Goal: Information Seeking & Learning: Learn about a topic

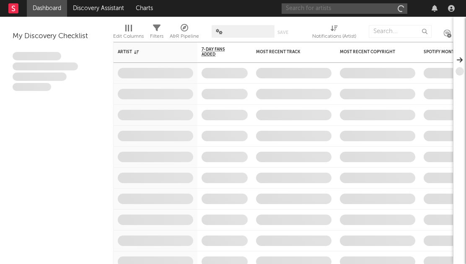
click at [339, 9] on input "text" at bounding box center [344, 8] width 126 height 10
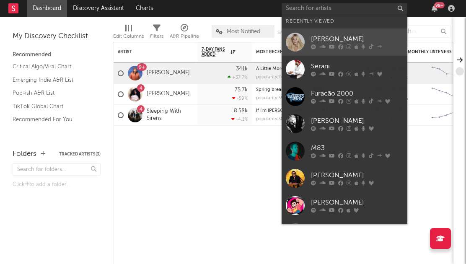
click at [329, 37] on div "[PERSON_NAME]" at bounding box center [357, 39] width 92 height 10
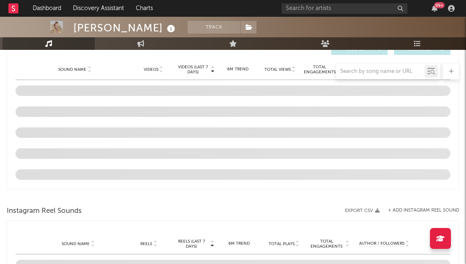
select select "6m"
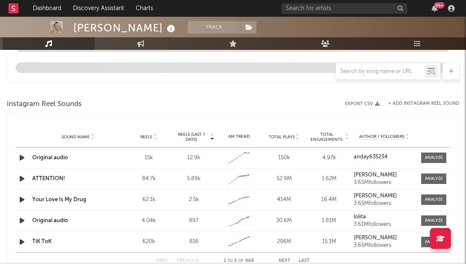
scroll to position [722, 0]
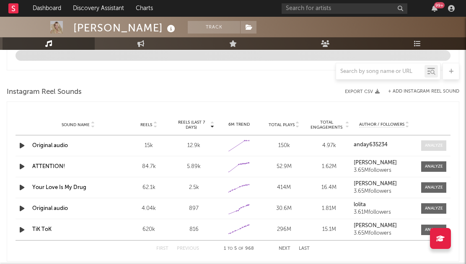
click at [428, 147] on div at bounding box center [434, 145] width 18 height 6
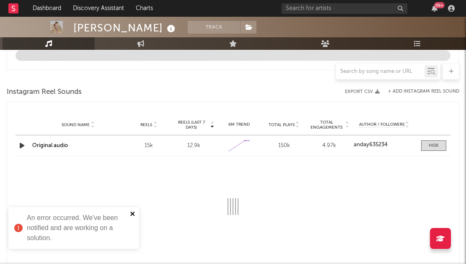
click at [134, 210] on icon "close" at bounding box center [133, 213] width 6 height 7
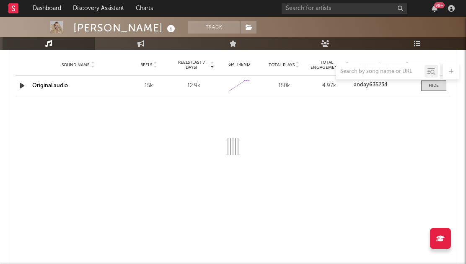
scroll to position [798, 0]
click at [59, 84] on link "Original audio" at bounding box center [50, 85] width 36 height 5
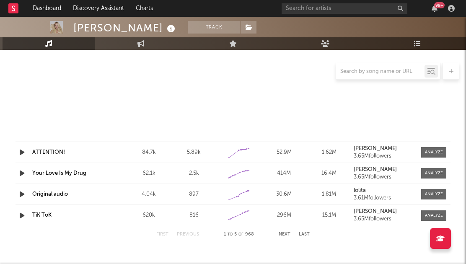
scroll to position [956, 0]
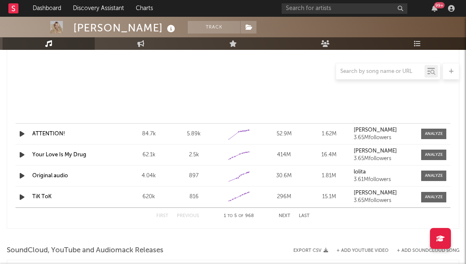
click at [53, 134] on link "ATTENTION!" at bounding box center [48, 133] width 33 height 5
click at [317, 9] on input "text" at bounding box center [344, 8] width 126 height 10
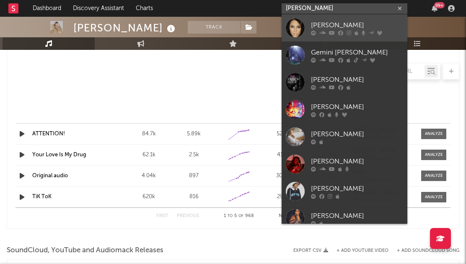
type input "[PERSON_NAME]"
click at [316, 21] on div "[PERSON_NAME]" at bounding box center [357, 25] width 92 height 10
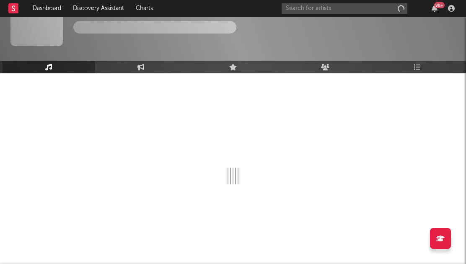
scroll to position [27, 0]
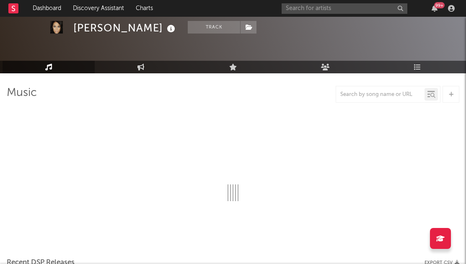
select select "6m"
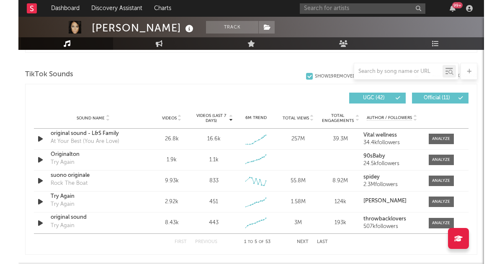
scroll to position [571, 0]
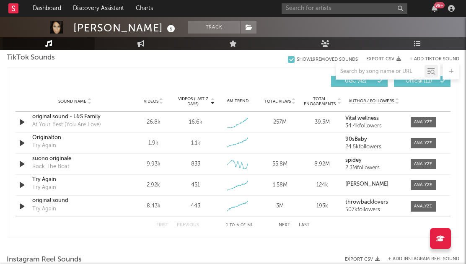
click at [283, 224] on button "Next" at bounding box center [284, 225] width 12 height 5
